Goal: Find specific page/section: Find specific page/section

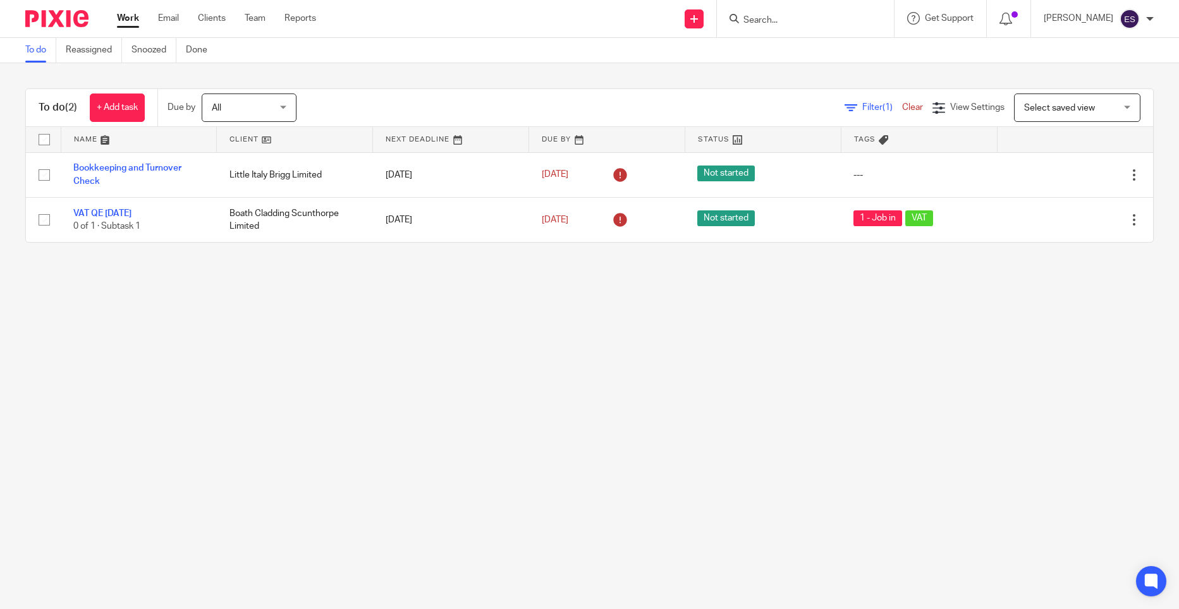
click at [773, 19] on input "Search" at bounding box center [799, 20] width 114 height 11
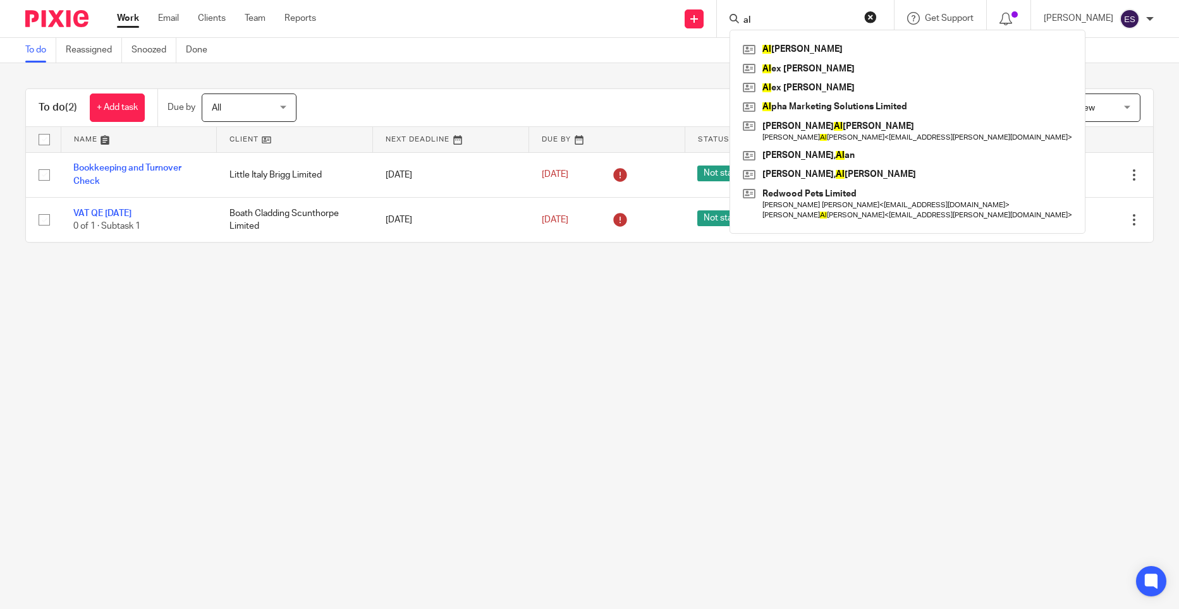
type input "a"
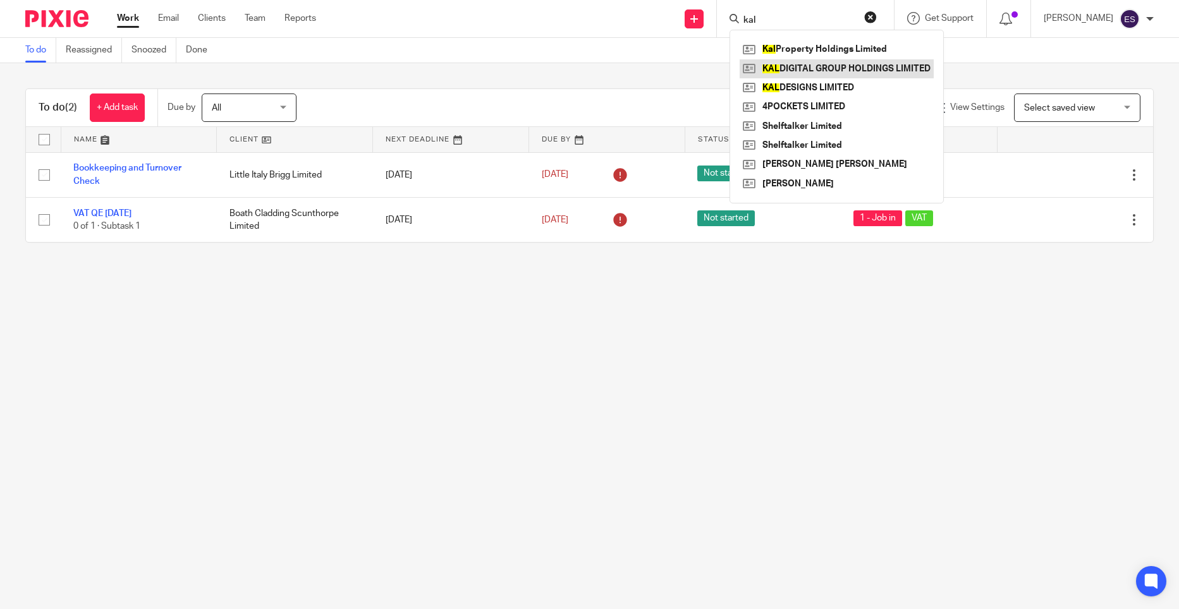
type input "kal"
click at [853, 73] on link at bounding box center [837, 68] width 194 height 19
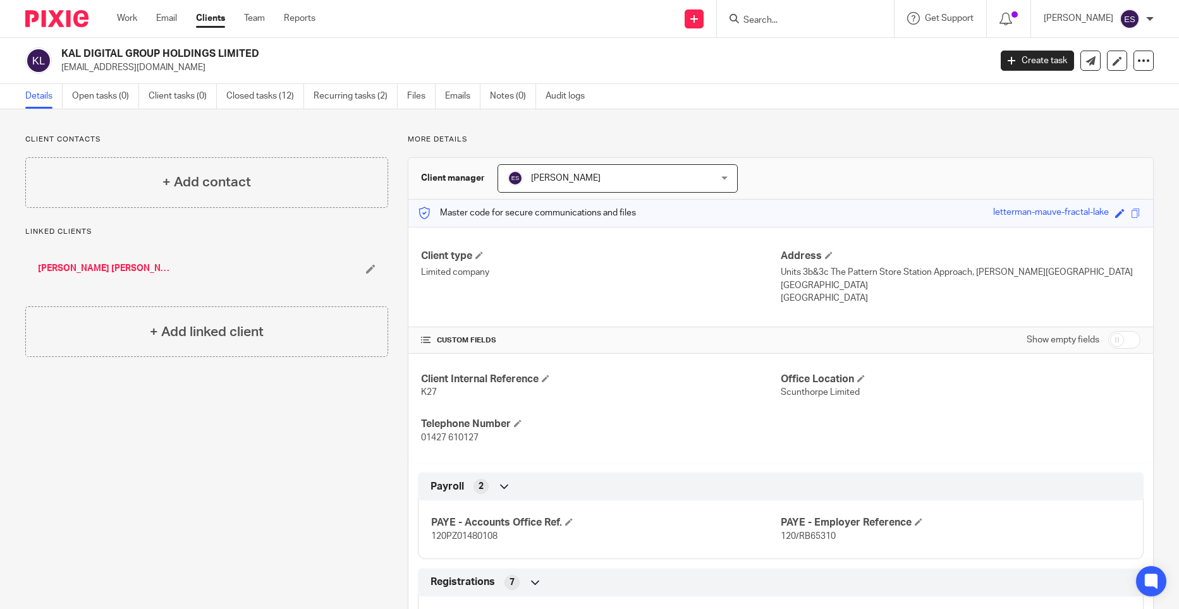
click at [83, 266] on link "[PERSON_NAME] [PERSON_NAME]" at bounding box center [105, 268] width 135 height 13
